Goal: Navigation & Orientation: Find specific page/section

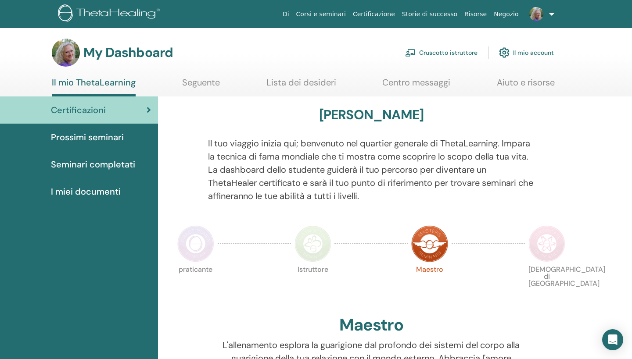
click at [468, 53] on link "Cruscotto istruttore" at bounding box center [441, 52] width 72 height 19
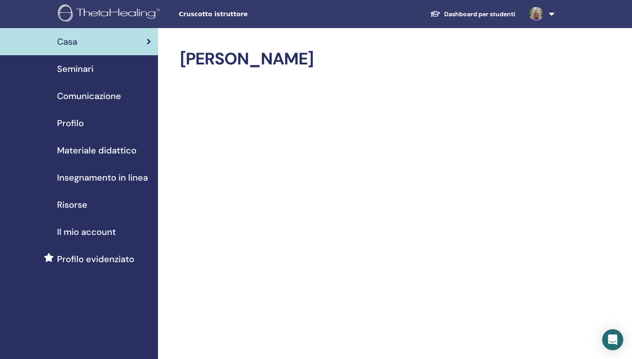
click at [83, 76] on link "Seminari" at bounding box center [79, 68] width 158 height 27
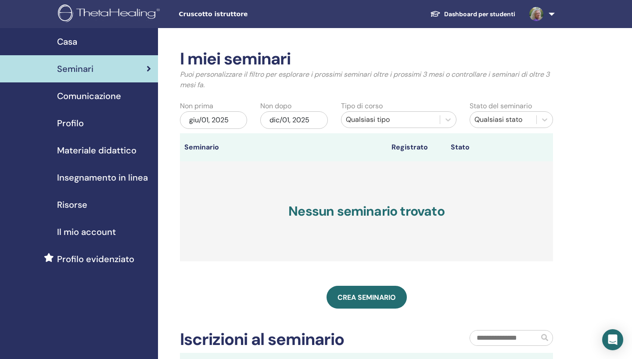
click at [484, 15] on link "Dashboard per studenti" at bounding box center [472, 14] width 99 height 16
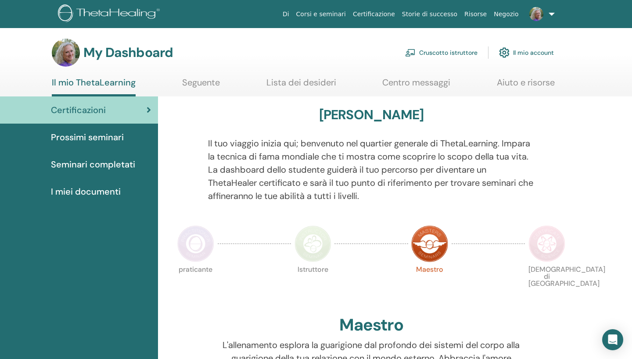
click at [438, 55] on link "Cruscotto istruttore" at bounding box center [441, 52] width 72 height 19
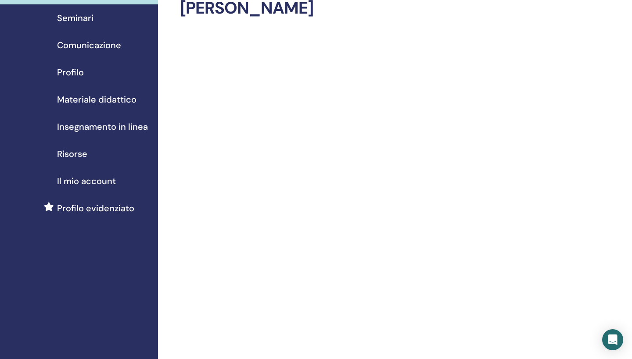
scroll to position [52, 0]
click at [77, 155] on span "Risorse" at bounding box center [72, 152] width 30 height 13
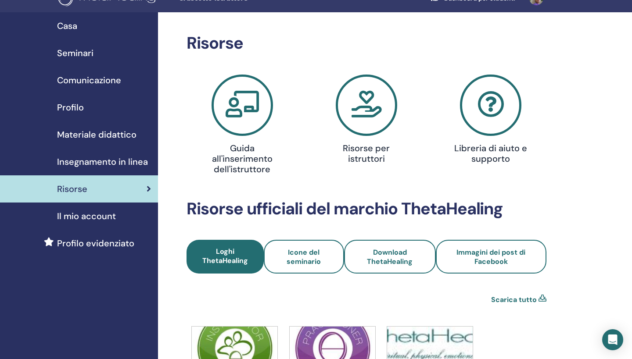
scroll to position [16, 0]
click at [381, 117] on icon at bounding box center [366, 105] width 61 height 61
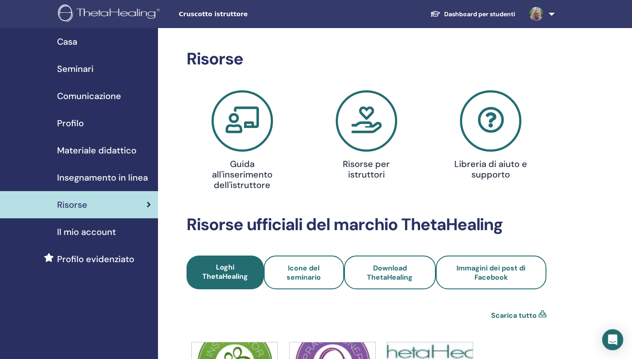
scroll to position [0, 0]
click at [79, 67] on span "Seminari" at bounding box center [75, 68] width 36 height 13
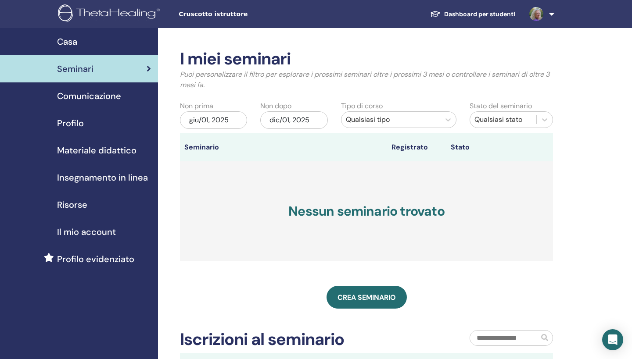
click at [78, 122] on span "Profilo" at bounding box center [70, 123] width 27 height 13
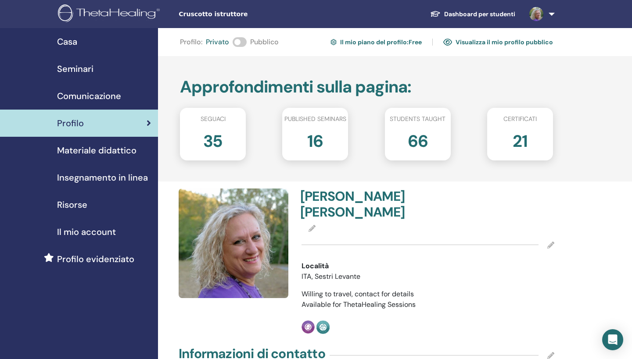
click at [118, 98] on span "Comunicazione" at bounding box center [89, 95] width 64 height 13
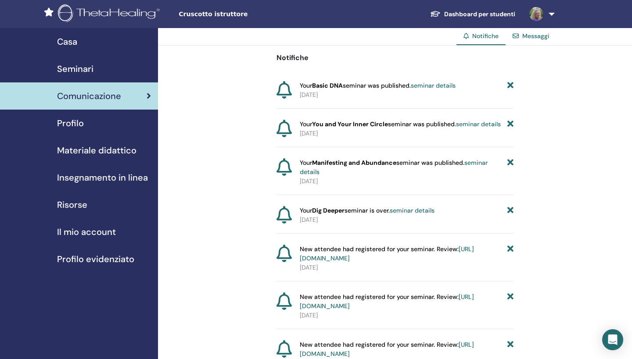
click at [102, 149] on span "Materiale didattico" at bounding box center [96, 150] width 79 height 13
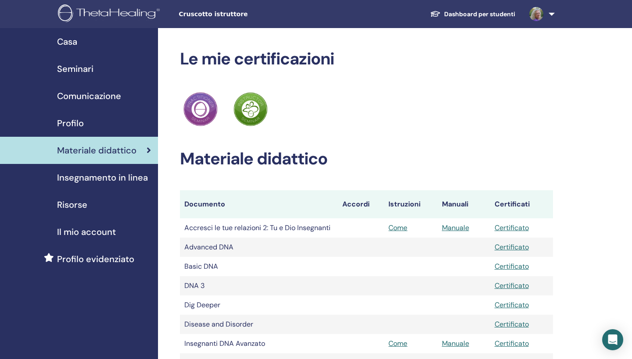
click at [84, 177] on span "Insegnamento in linea" at bounding box center [102, 177] width 91 height 13
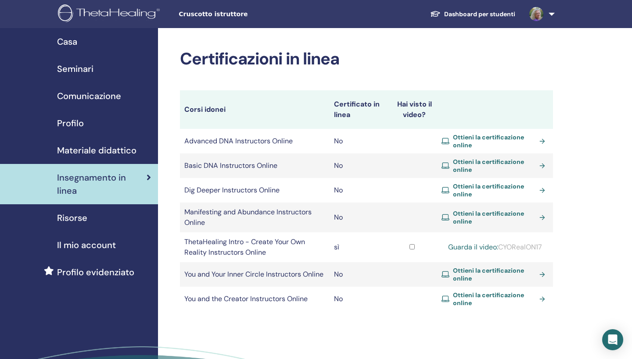
click at [76, 219] on span "Risorse" at bounding box center [72, 217] width 30 height 13
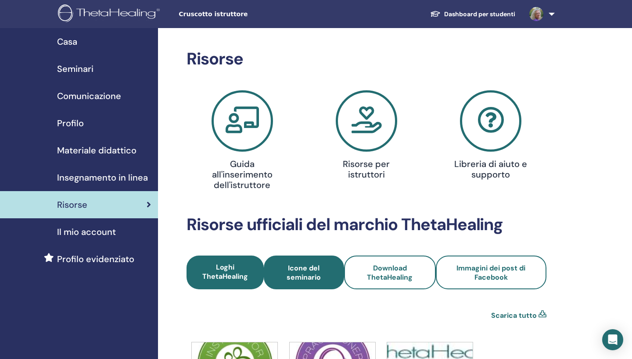
click at [296, 268] on span "Icone del seminario" at bounding box center [303, 273] width 57 height 18
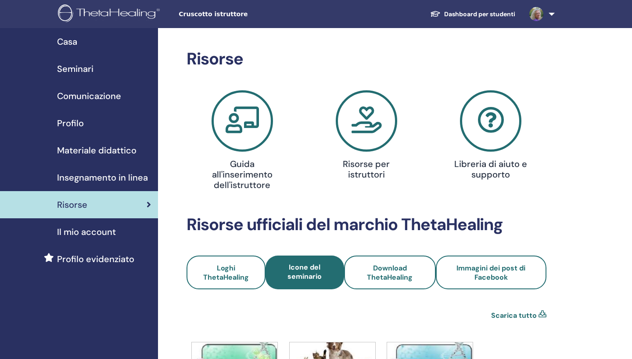
click at [105, 232] on span "Il mio account" at bounding box center [86, 231] width 59 height 13
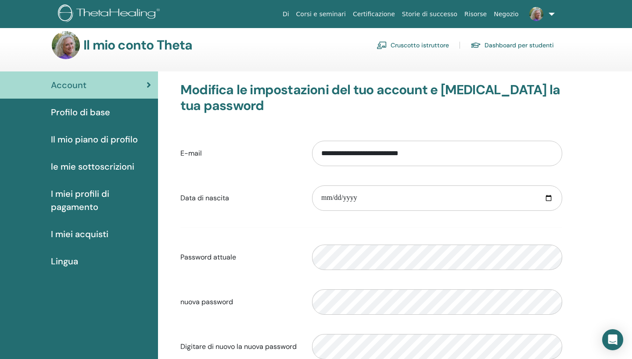
scroll to position [16, 0]
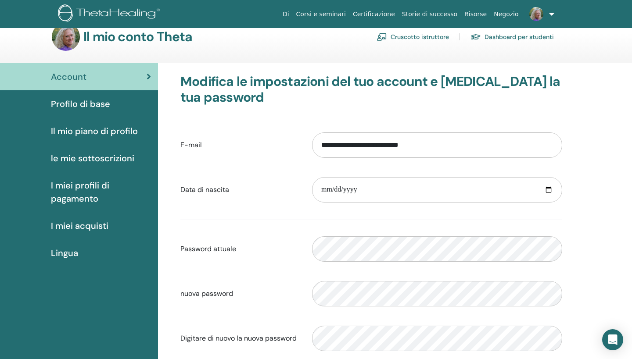
click at [429, 37] on link "Cruscotto istruttore" at bounding box center [412, 37] width 72 height 14
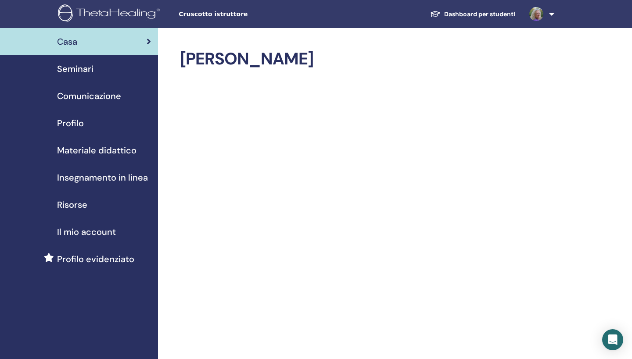
click at [82, 153] on span "Materiale didattico" at bounding box center [96, 150] width 79 height 13
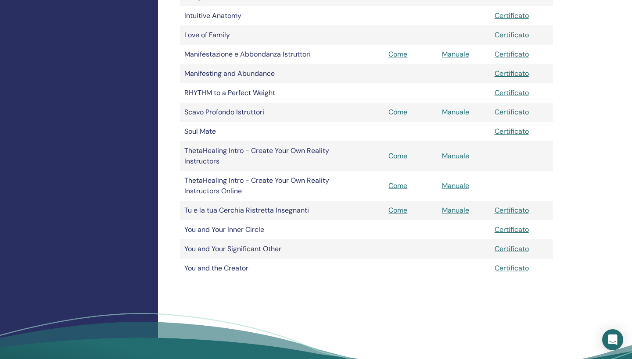
scroll to position [369, 0]
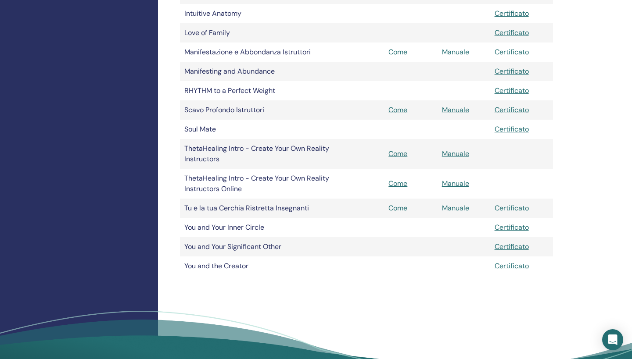
click at [395, 111] on link "Come" at bounding box center [397, 109] width 19 height 9
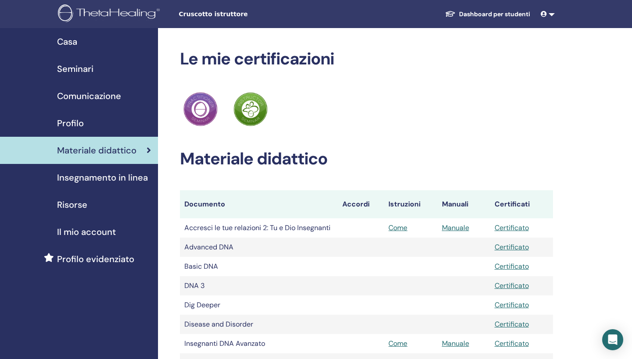
scroll to position [369, 0]
